Goal: Register for event/course

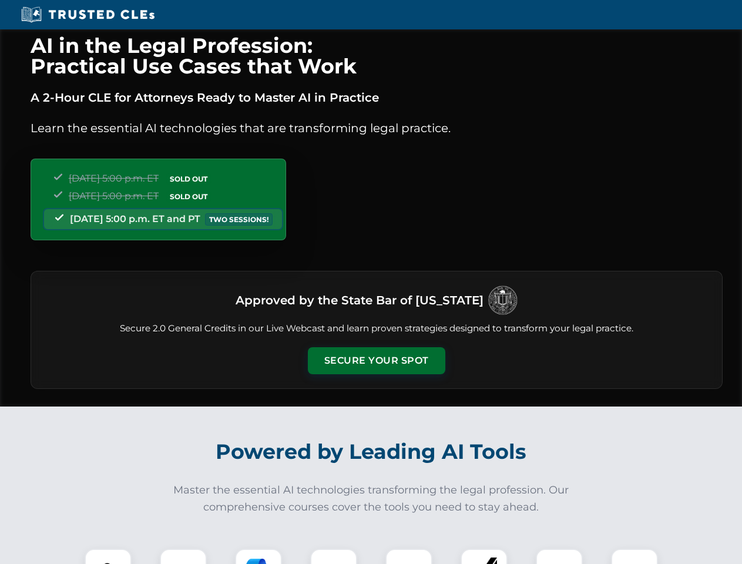
click at [376, 361] on button "Secure Your Spot" at bounding box center [376, 360] width 137 height 27
click at [108, 556] on img at bounding box center [108, 572] width 34 height 34
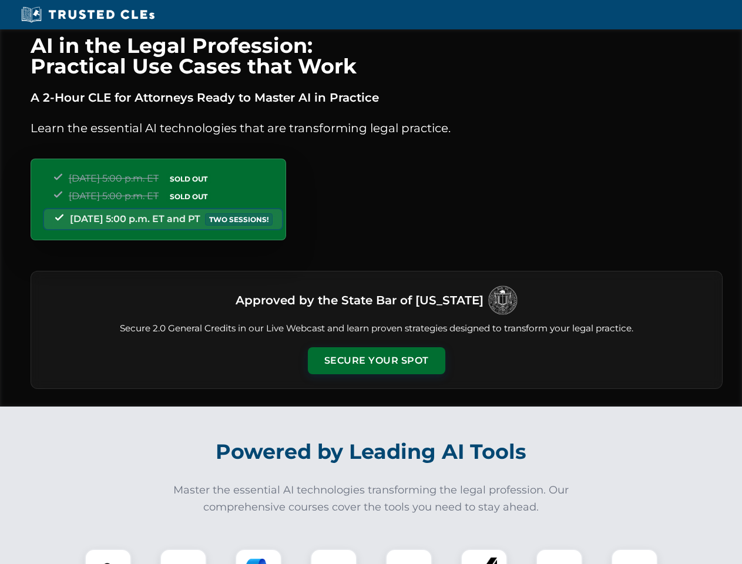
scroll to position [1018, 0]
